Goal: Information Seeking & Learning: Understand process/instructions

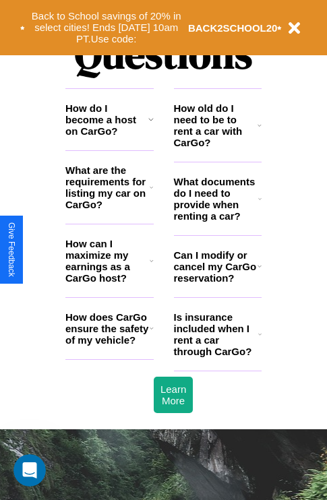
scroll to position [1632, 0]
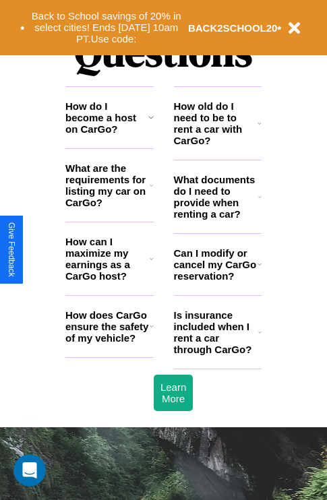
click at [151, 331] on icon at bounding box center [152, 326] width 4 height 11
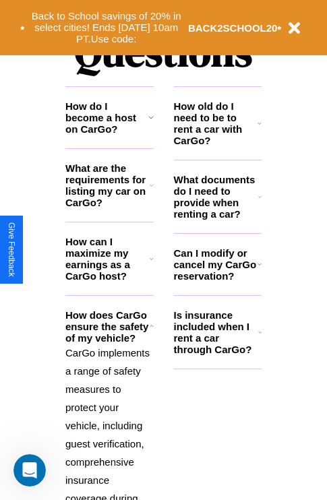
click at [151, 264] on icon at bounding box center [152, 258] width 4 height 11
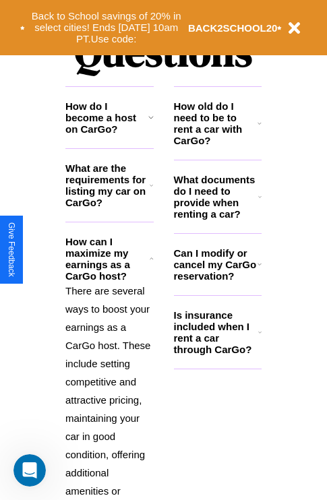
click at [109, 135] on h3 "How do I become a host on CarGo?" at bounding box center [106, 117] width 83 height 34
click at [217, 282] on h3 "Can I modify or cancel my CarGo reservation?" at bounding box center [216, 264] width 84 height 34
click at [217, 218] on h3 "What documents do I need to provide when renting a car?" at bounding box center [216, 197] width 85 height 46
click at [259, 337] on icon at bounding box center [259, 332] width 3 height 11
